Goal: Navigation & Orientation: Go to known website

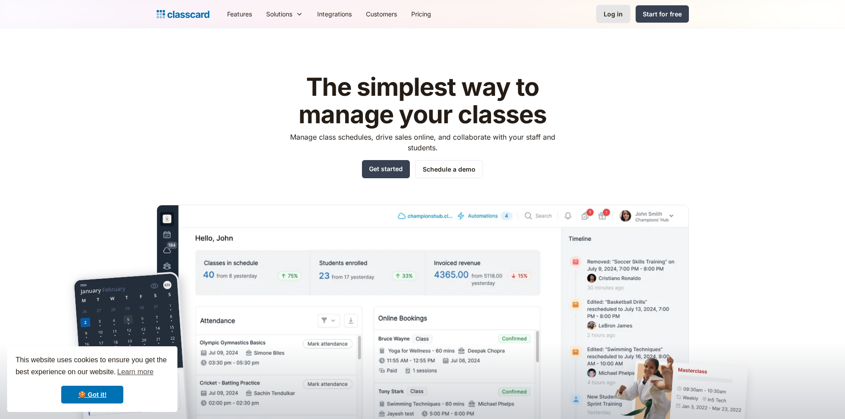
click at [617, 16] on div "Log in" at bounding box center [613, 13] width 19 height 9
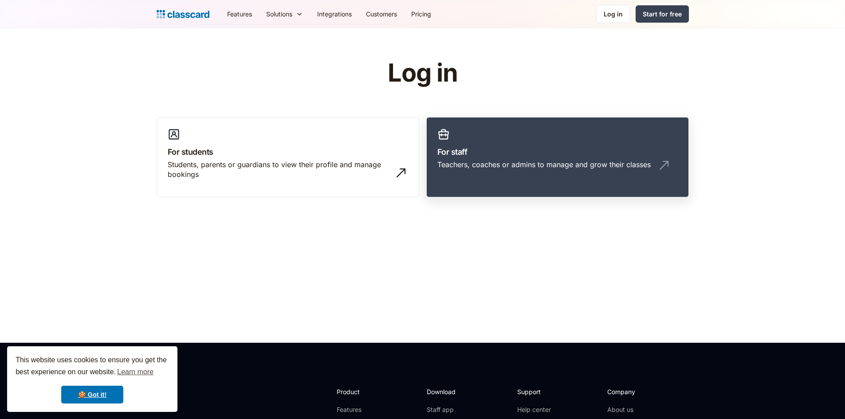
click at [444, 153] on h3 "For staff" at bounding box center [558, 152] width 241 height 12
